Goal: Complete application form: Complete application form

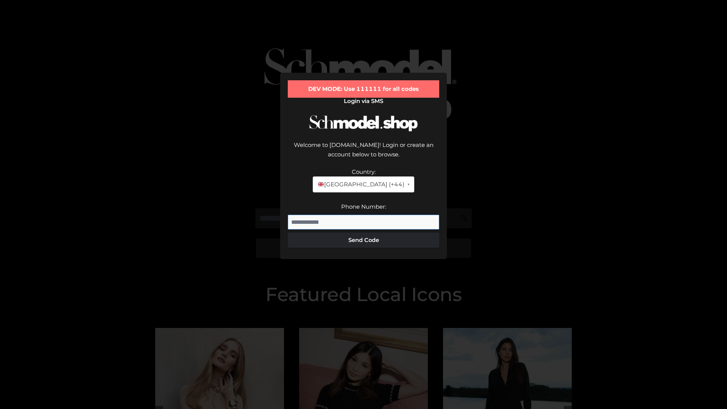
click at [364, 215] on input "Phone Number:" at bounding box center [364, 222] width 152 height 15
type input "**********"
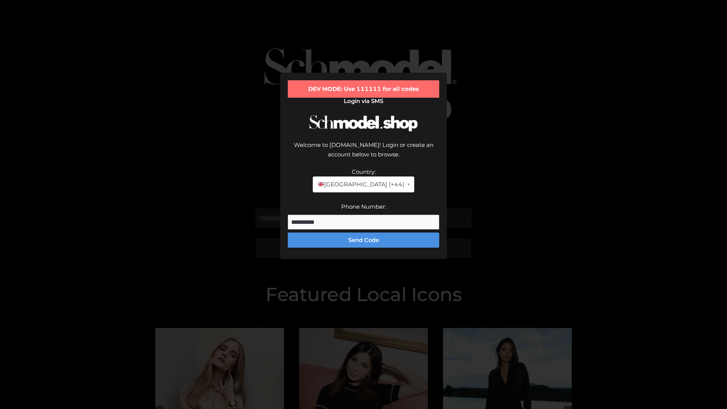
click at [364, 233] on button "Send Code" at bounding box center [364, 240] width 152 height 15
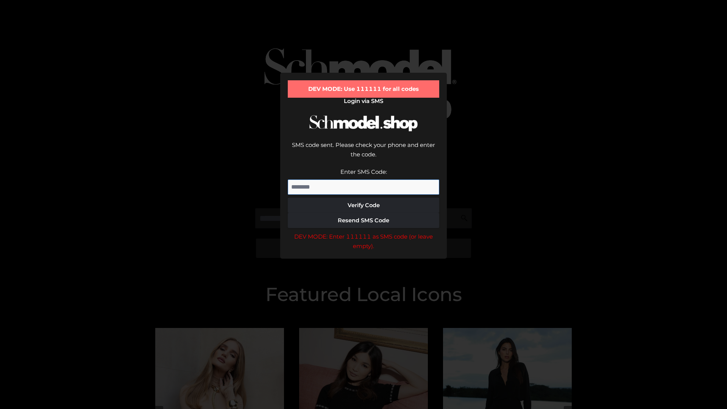
click at [364, 180] on input "Enter SMS Code:" at bounding box center [364, 187] width 152 height 15
type input "******"
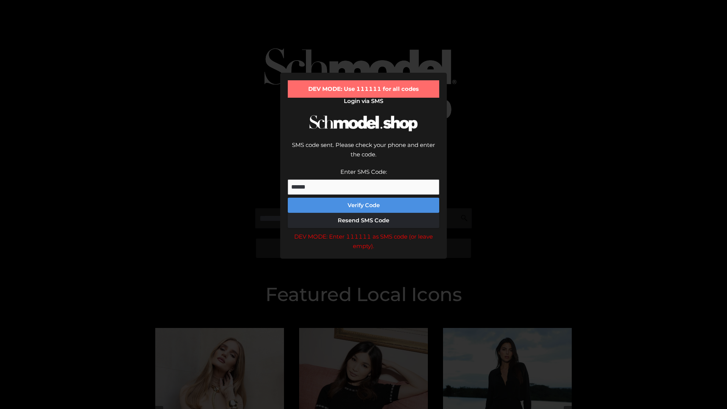
click at [364, 198] on button "Verify Code" at bounding box center [364, 205] width 152 height 15
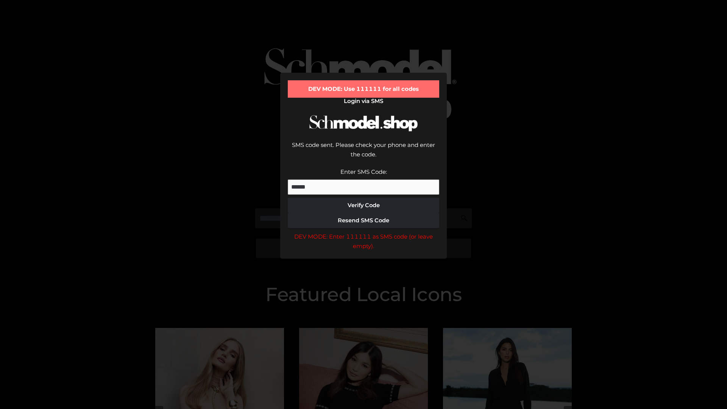
click at [364, 232] on div "DEV MODE: Enter 111111 as SMS code (or leave empty)." at bounding box center [364, 241] width 152 height 19
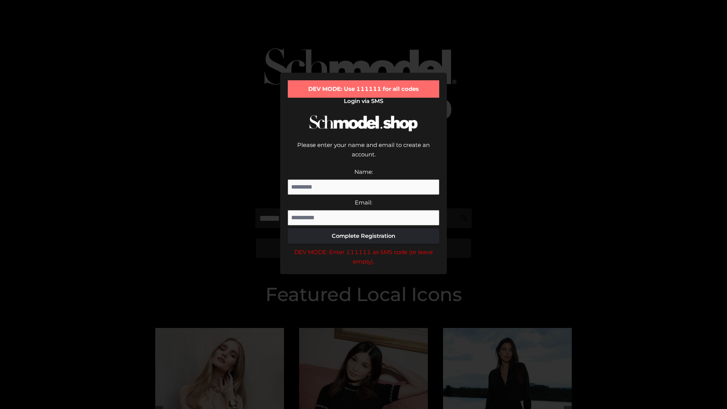
click at [364, 247] on div "DEV MODE: Enter 111111 as SMS code (or leave empty)." at bounding box center [364, 256] width 152 height 19
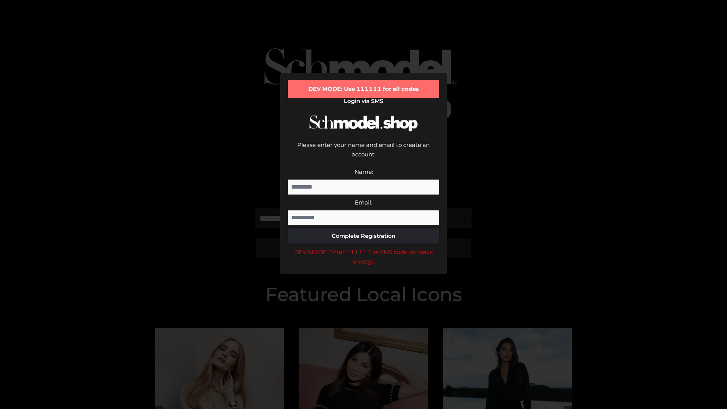
click at [364, 247] on div "DEV MODE: Enter 111111 as SMS code (or leave empty)." at bounding box center [364, 256] width 152 height 19
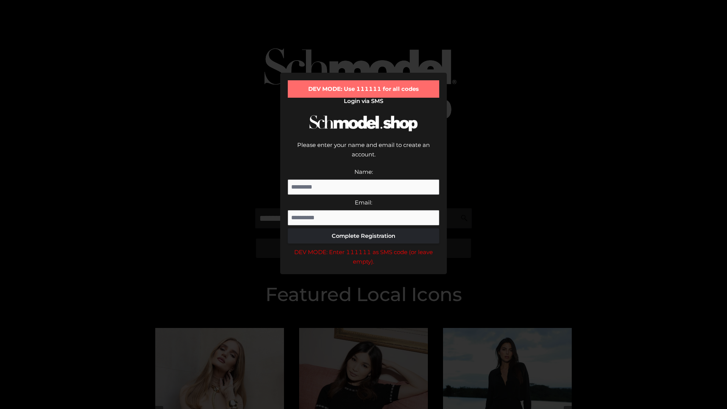
click at [364, 247] on div "DEV MODE: Enter 111111 as SMS code (or leave empty)." at bounding box center [364, 256] width 152 height 19
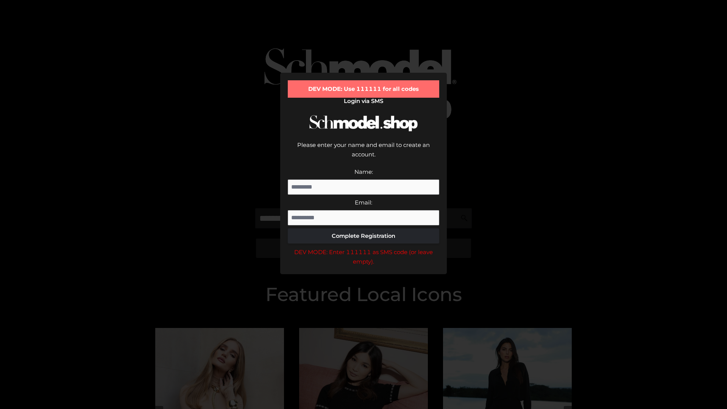
click at [364, 247] on div "DEV MODE: Enter 111111 as SMS code (or leave empty)." at bounding box center [364, 256] width 152 height 19
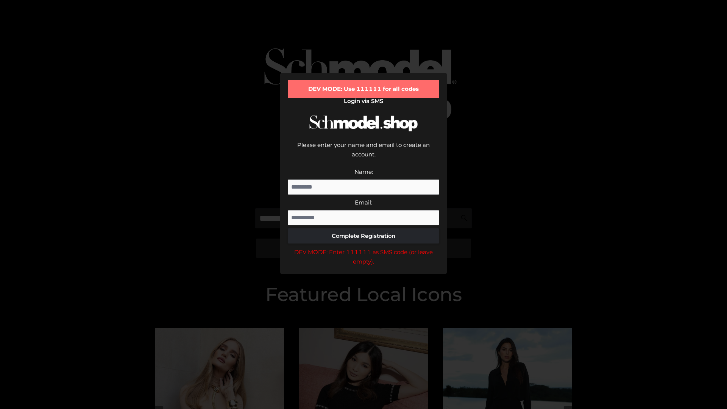
click at [364, 247] on div "DEV MODE: Enter 111111 as SMS code (or leave empty)." at bounding box center [364, 256] width 152 height 19
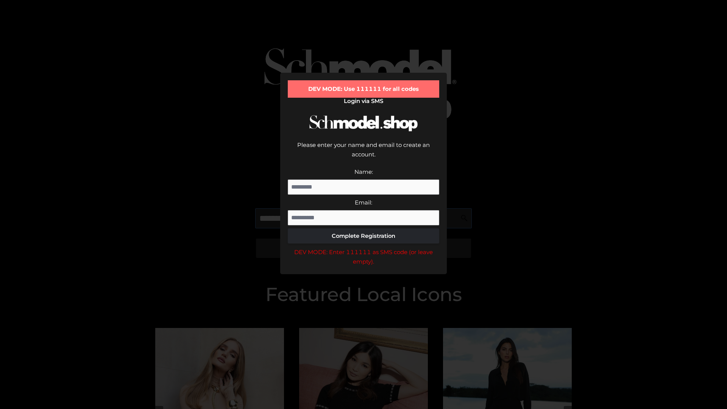
scroll to position [0, 28]
click at [364, 247] on div "DEV MODE: Enter 111111 as SMS code (or leave empty)." at bounding box center [364, 256] width 152 height 19
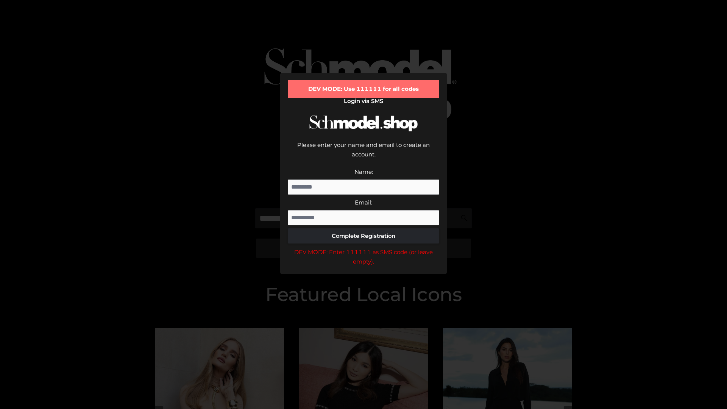
click at [364, 247] on div "DEV MODE: Enter 111111 as SMS code (or leave empty)." at bounding box center [364, 256] width 152 height 19
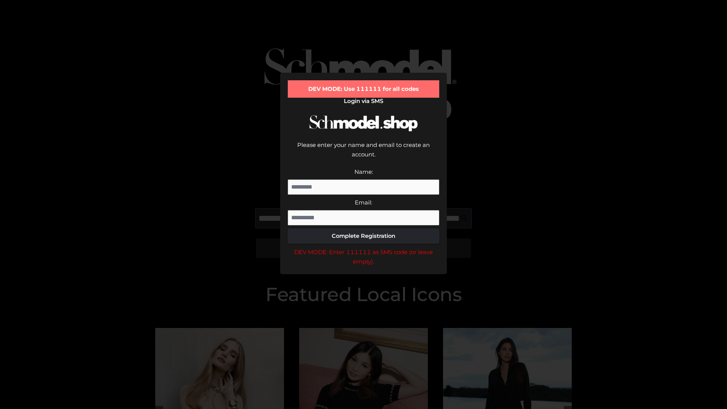
scroll to position [0, 74]
click at [364, 247] on div "DEV MODE: Enter 111111 as SMS code (or leave empty)." at bounding box center [364, 256] width 152 height 19
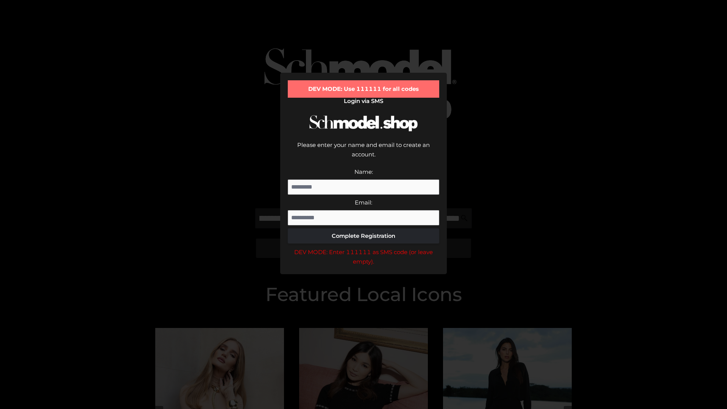
click at [364, 247] on div "DEV MODE: Enter 111111 as SMS code (or leave empty)." at bounding box center [364, 256] width 152 height 19
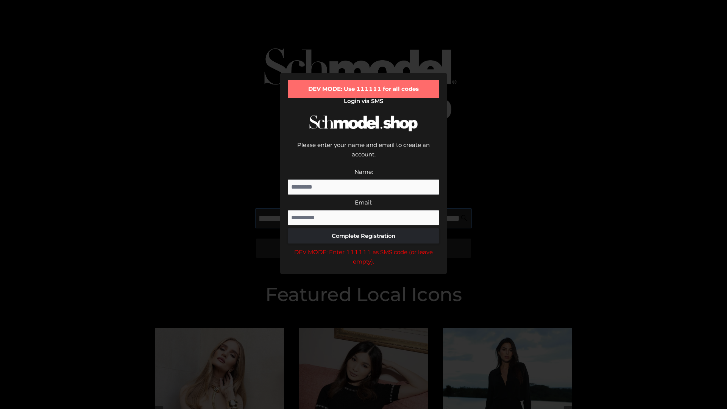
scroll to position [0, 121]
click at [364, 247] on div "DEV MODE: Enter 111111 as SMS code (or leave empty)." at bounding box center [364, 256] width 152 height 19
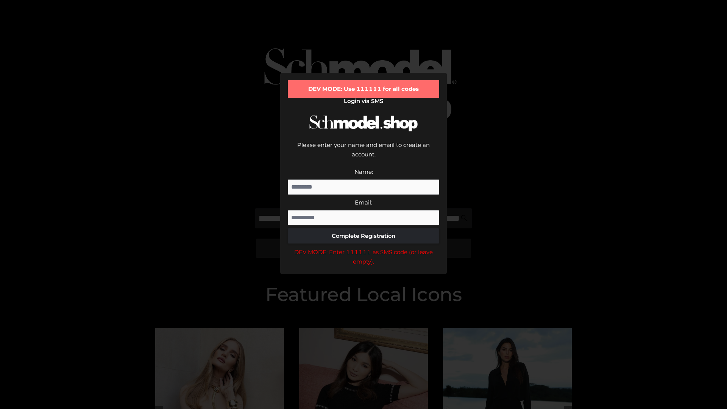
click at [364, 247] on div "DEV MODE: Enter 111111 as SMS code (or leave empty)." at bounding box center [364, 256] width 152 height 19
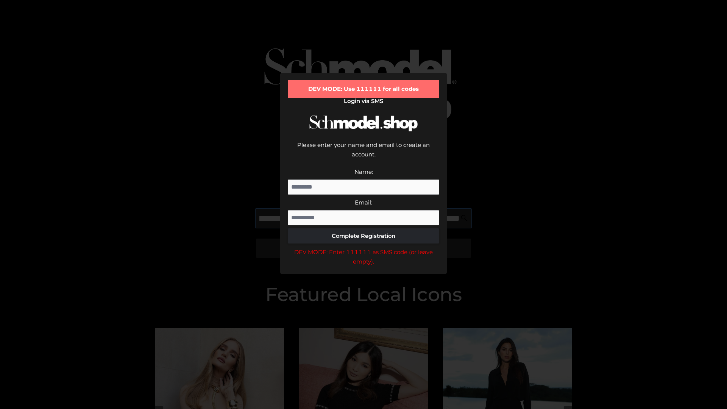
scroll to position [0, 165]
click at [364, 247] on div "DEV MODE: Enter 111111 as SMS code (or leave empty)." at bounding box center [364, 256] width 152 height 19
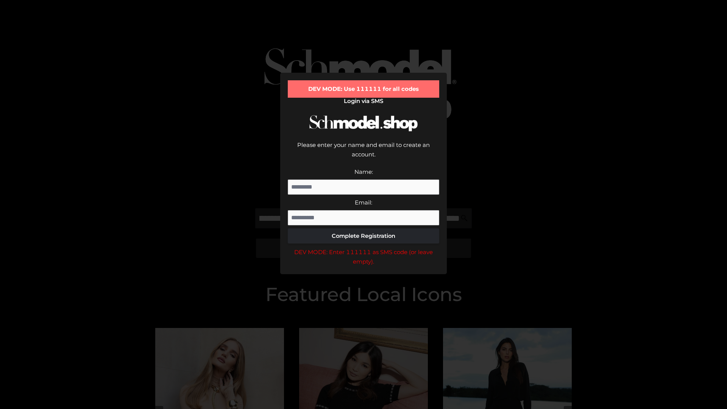
click at [364, 247] on div "DEV MODE: Enter 111111 as SMS code (or leave empty)." at bounding box center [364, 256] width 152 height 19
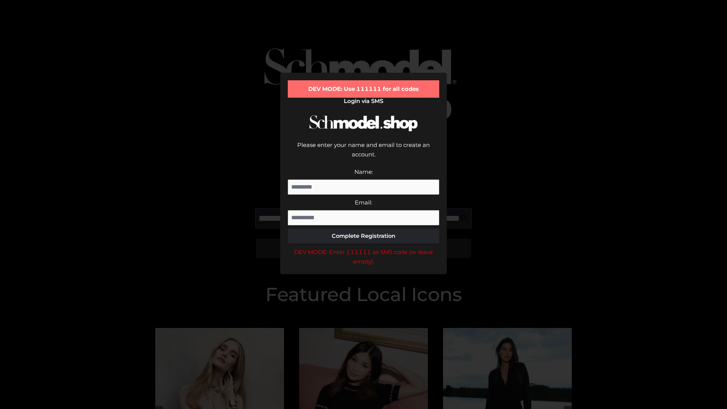
scroll to position [0, 211]
click at [364, 247] on div "DEV MODE: Enter 111111 as SMS code (or leave empty)." at bounding box center [364, 256] width 152 height 19
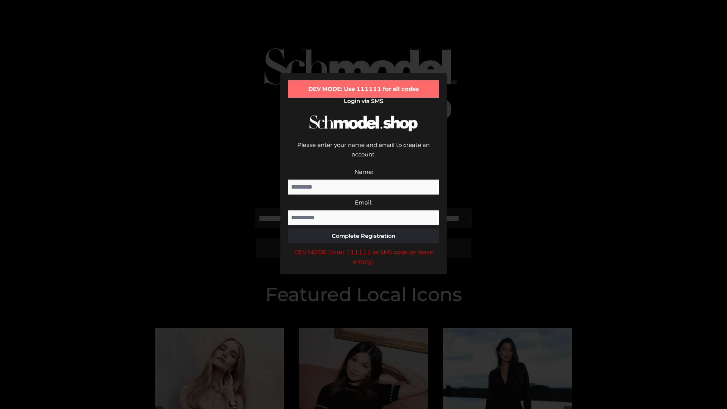
click at [364, 247] on div "DEV MODE: Enter 111111 as SMS code (or leave empty)." at bounding box center [364, 256] width 152 height 19
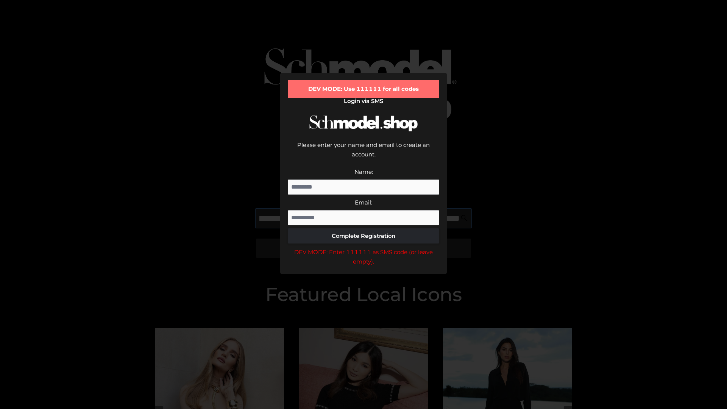
scroll to position [0, 258]
click at [364, 247] on div "DEV MODE: Enter 111111 as SMS code (or leave empty)." at bounding box center [364, 256] width 152 height 19
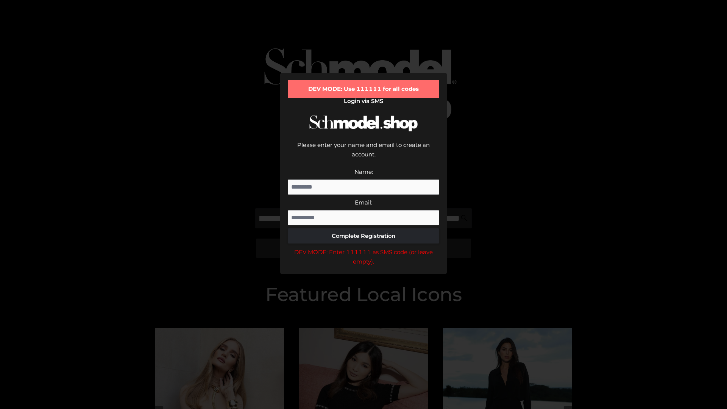
click at [364, 247] on div "DEV MODE: Enter 111111 as SMS code (or leave empty)." at bounding box center [364, 256] width 152 height 19
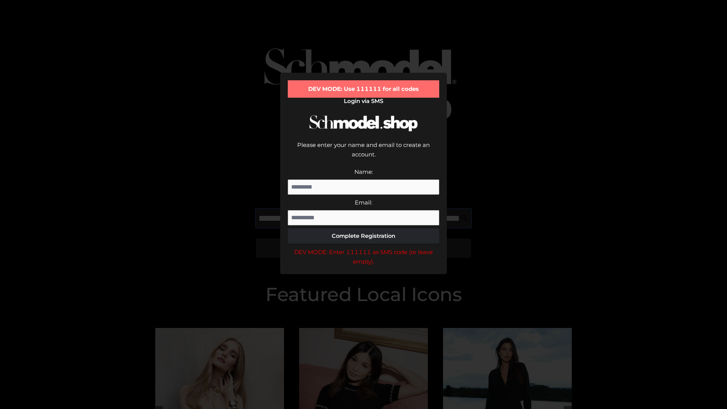
scroll to position [0, 302]
click at [364, 247] on div "DEV MODE: Enter 111111 as SMS code (or leave empty)." at bounding box center [364, 256] width 152 height 19
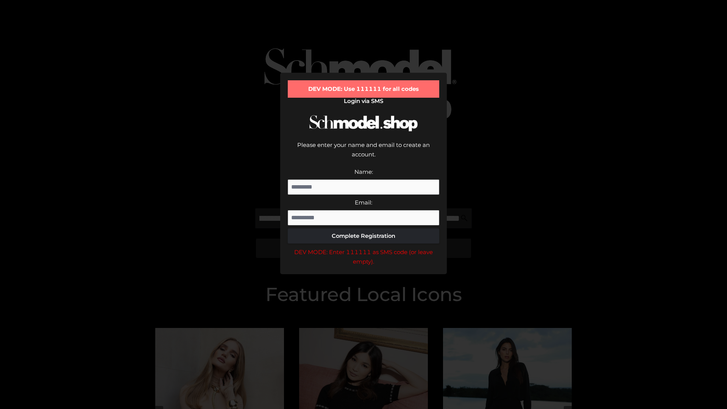
click at [364, 247] on div "DEV MODE: Enter 111111 as SMS code (or leave empty)." at bounding box center [364, 256] width 152 height 19
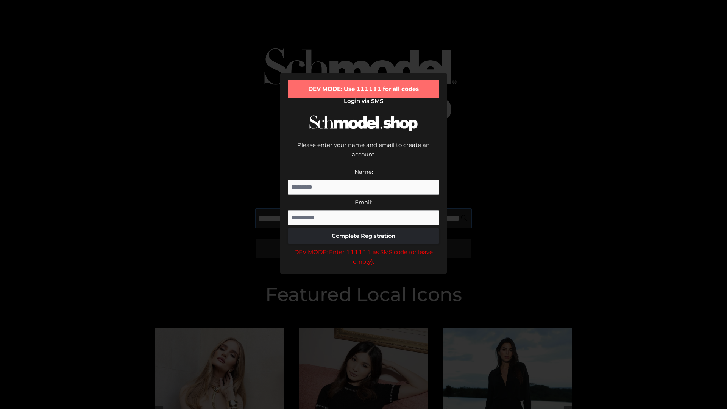
scroll to position [0, 348]
click at [364, 247] on div "DEV MODE: Enter 111111 as SMS code (or leave empty)." at bounding box center [364, 256] width 152 height 19
type input "**********"
